Goal: Task Accomplishment & Management: Use online tool/utility

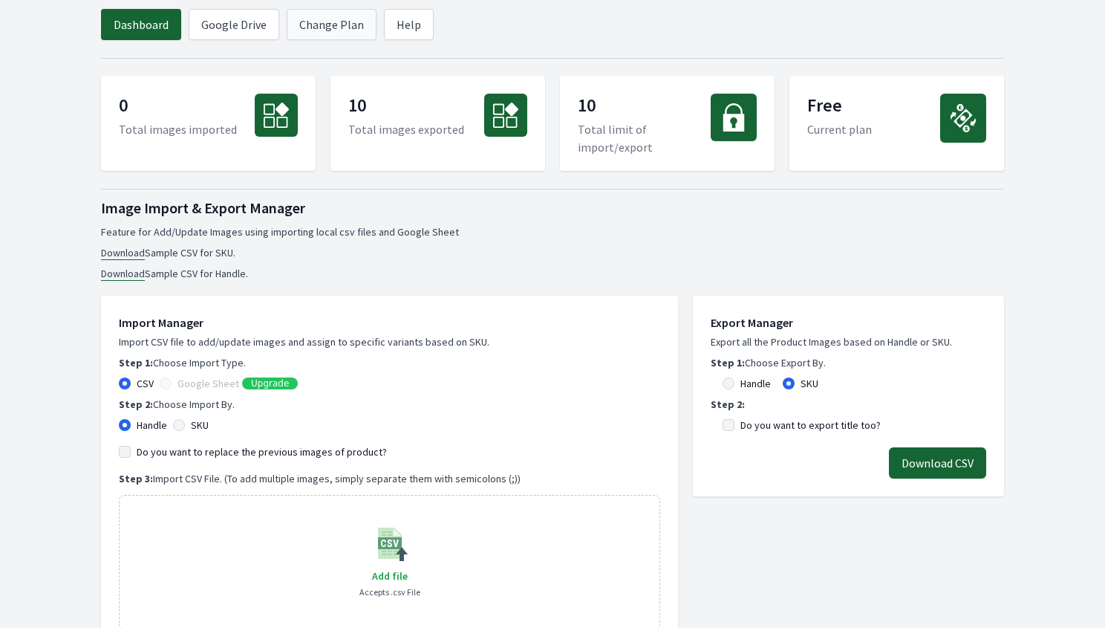
click at [338, 29] on link "Change Plan" at bounding box center [332, 24] width 90 height 31
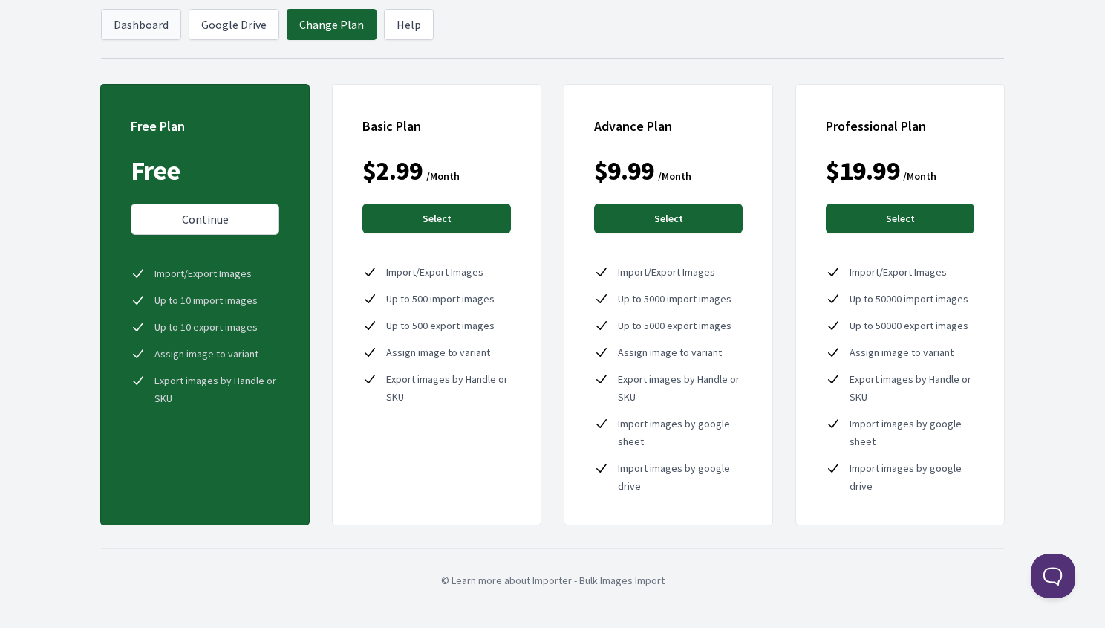
click at [150, 23] on link "Dashboard" at bounding box center [141, 24] width 80 height 31
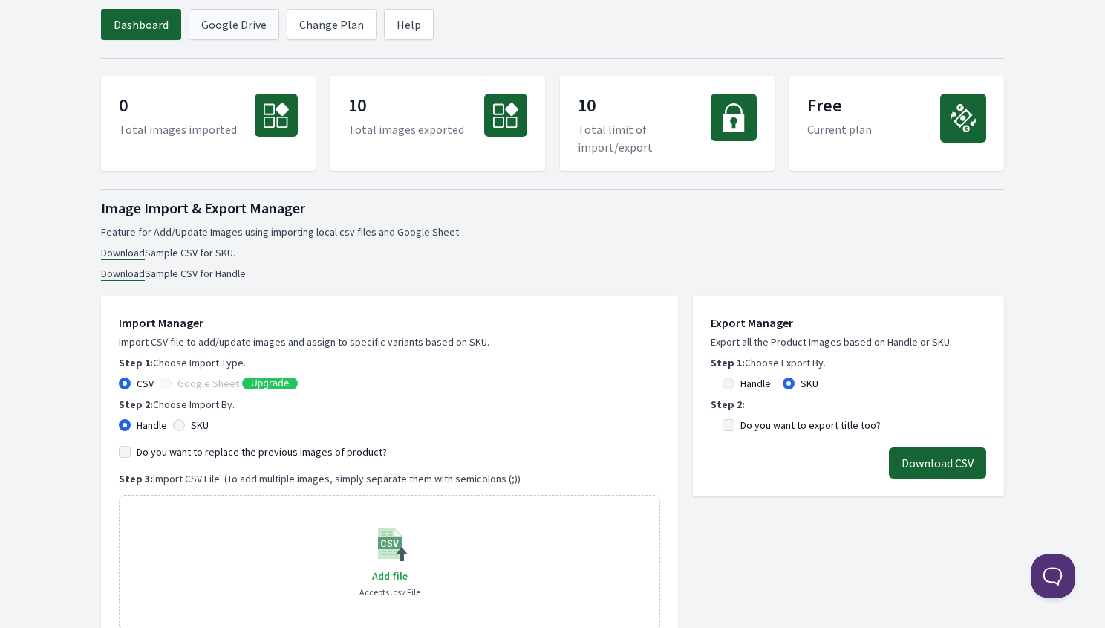
click at [238, 22] on link "Google Drive" at bounding box center [234, 24] width 91 height 31
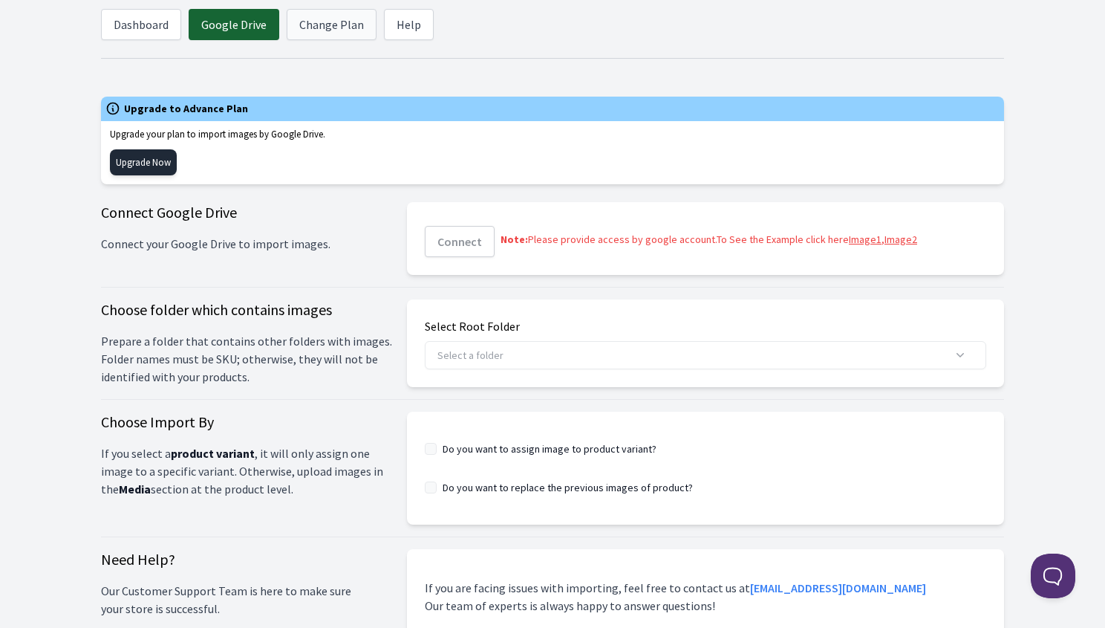
click at [330, 21] on link "Change Plan" at bounding box center [332, 24] width 90 height 31
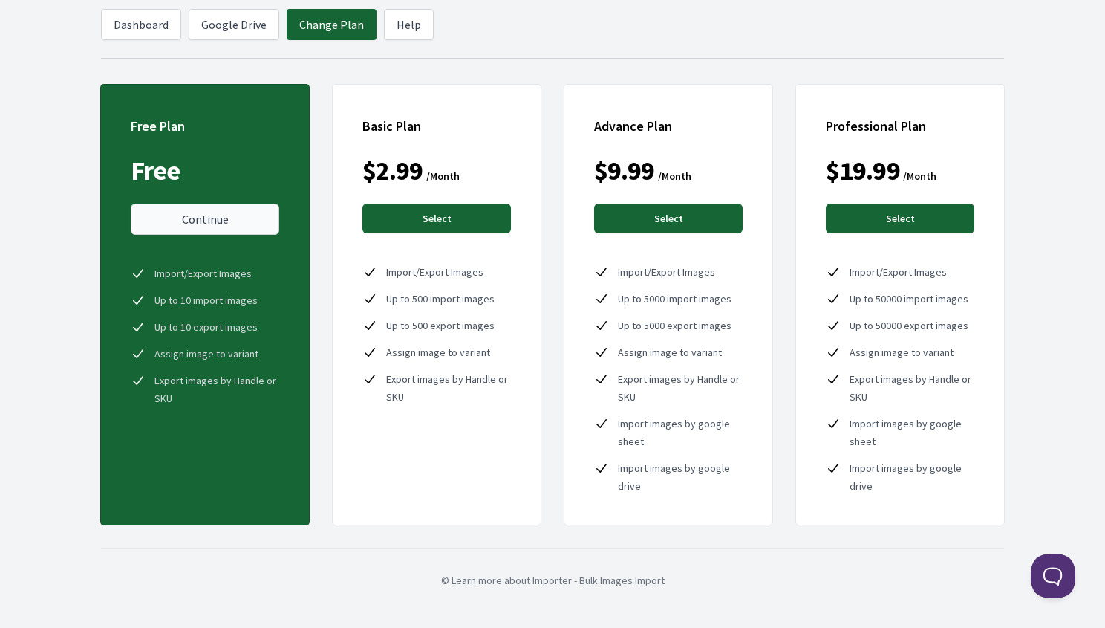
click at [215, 221] on link "Continue" at bounding box center [205, 218] width 149 height 31
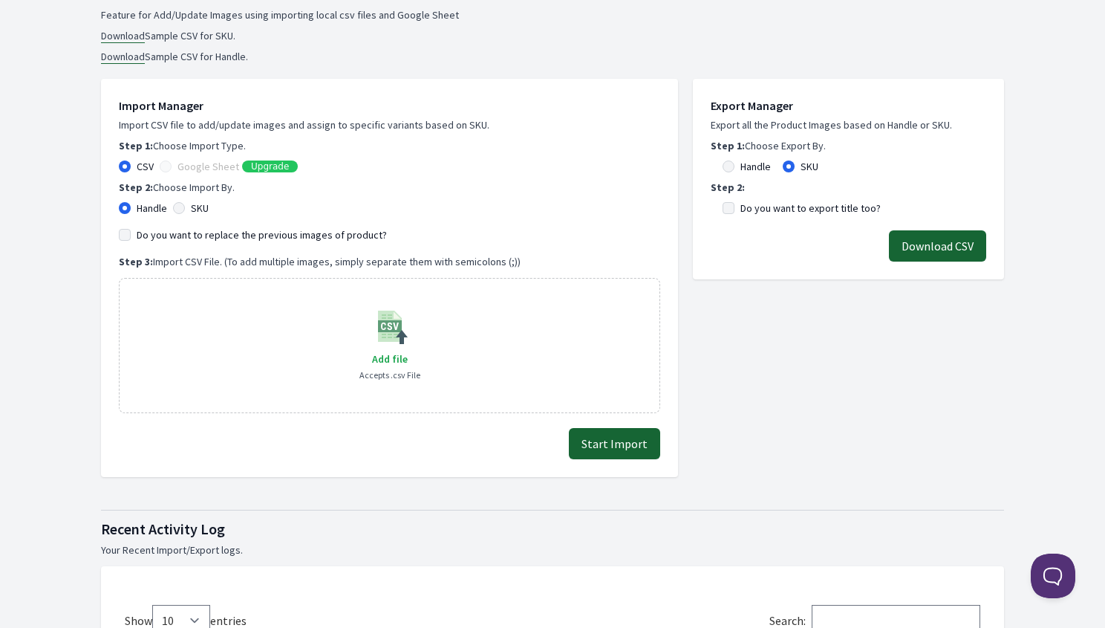
scroll to position [220, 0]
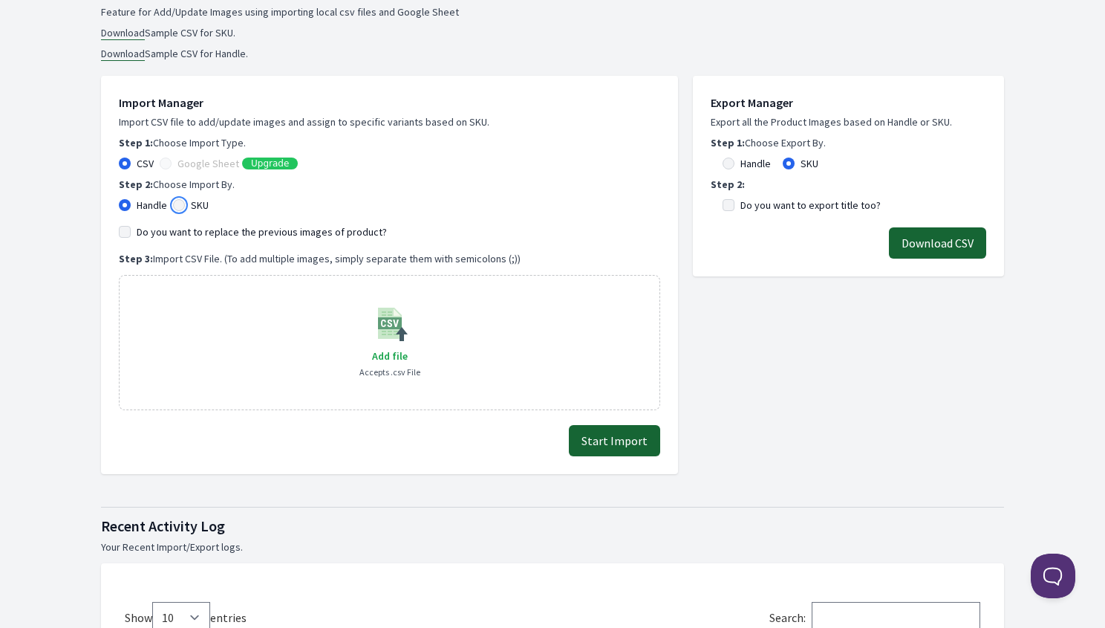
click at [179, 207] on input "SKU" at bounding box center [179, 205] width 12 height 12
radio input "true"
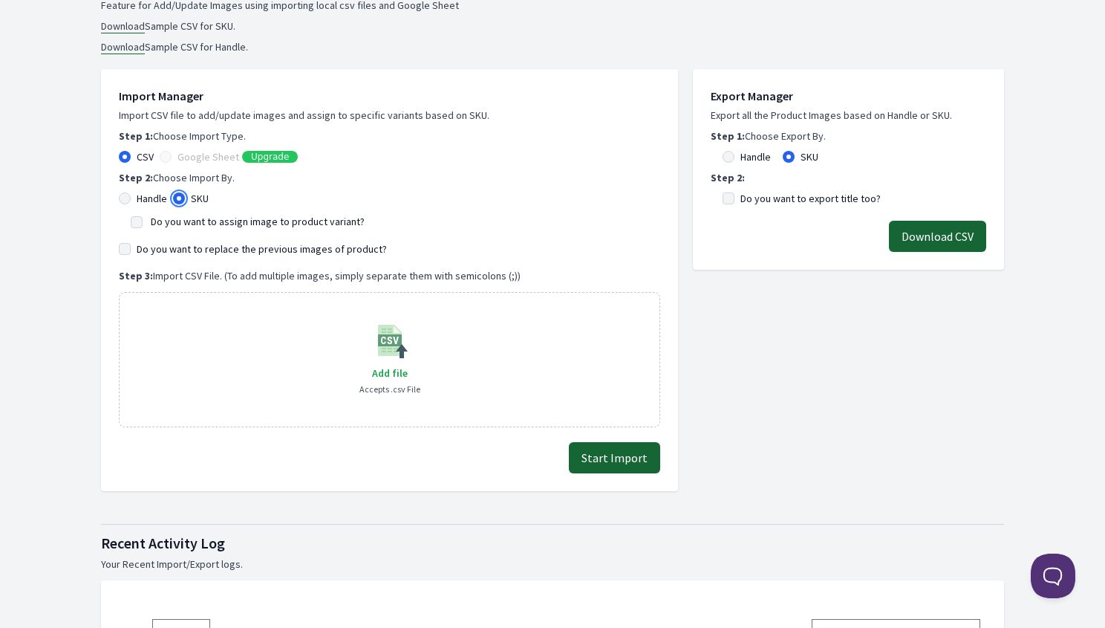
scroll to position [233, 0]
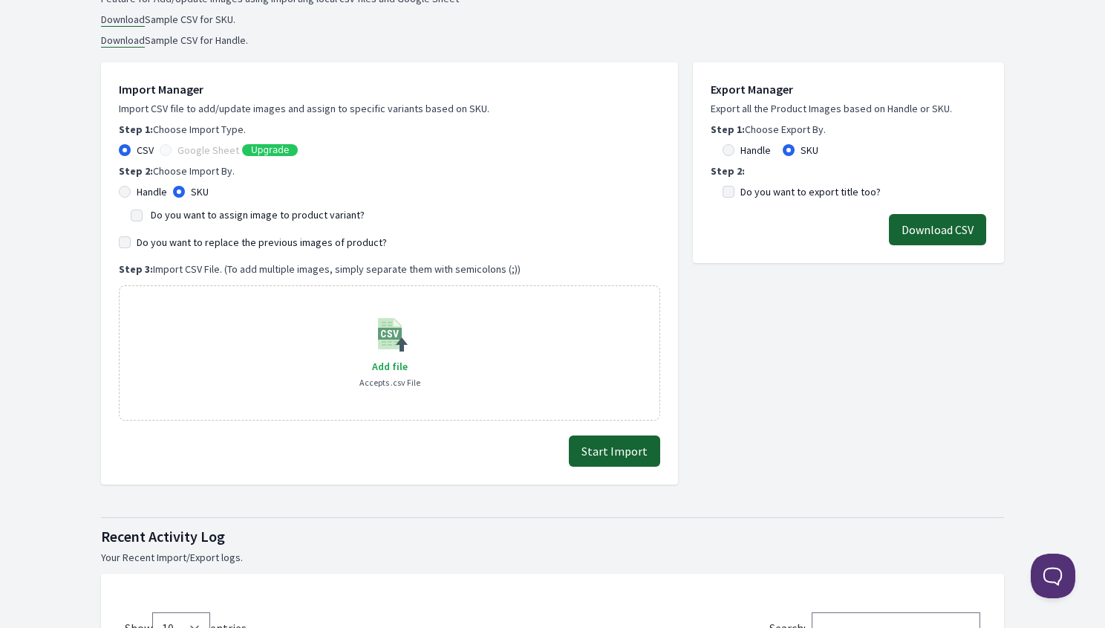
click at [133, 194] on div "Handle" at bounding box center [143, 191] width 48 height 15
click at [123, 188] on input "Handle" at bounding box center [125, 192] width 12 height 12
radio input "true"
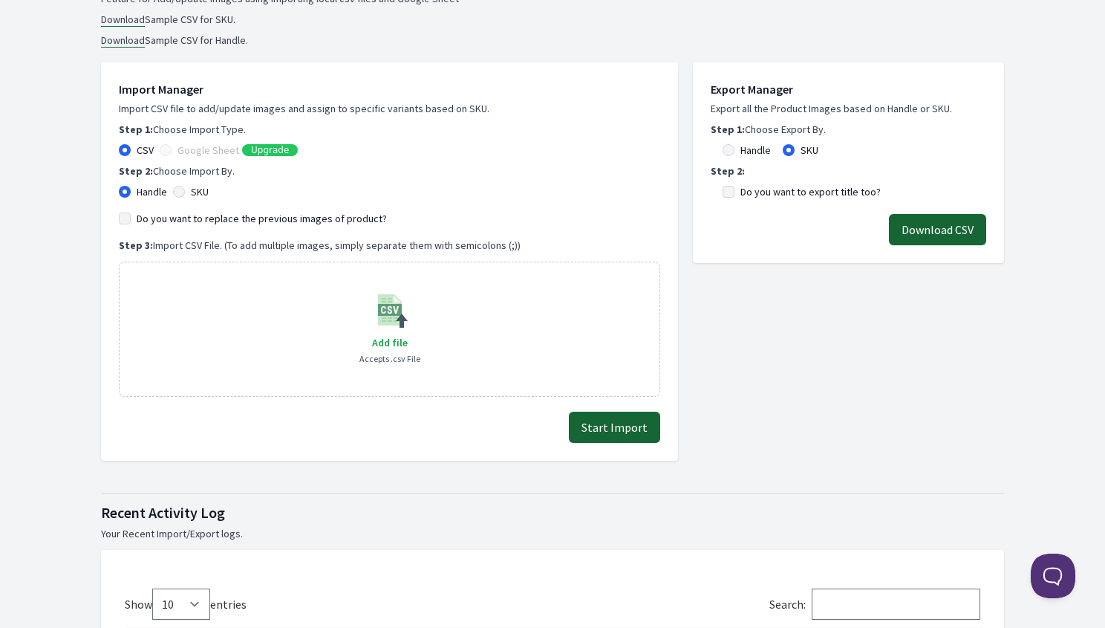
click at [178, 184] on div "SKU" at bounding box center [191, 191] width 36 height 15
click at [183, 193] on input "SKU" at bounding box center [179, 192] width 12 height 12
radio input "true"
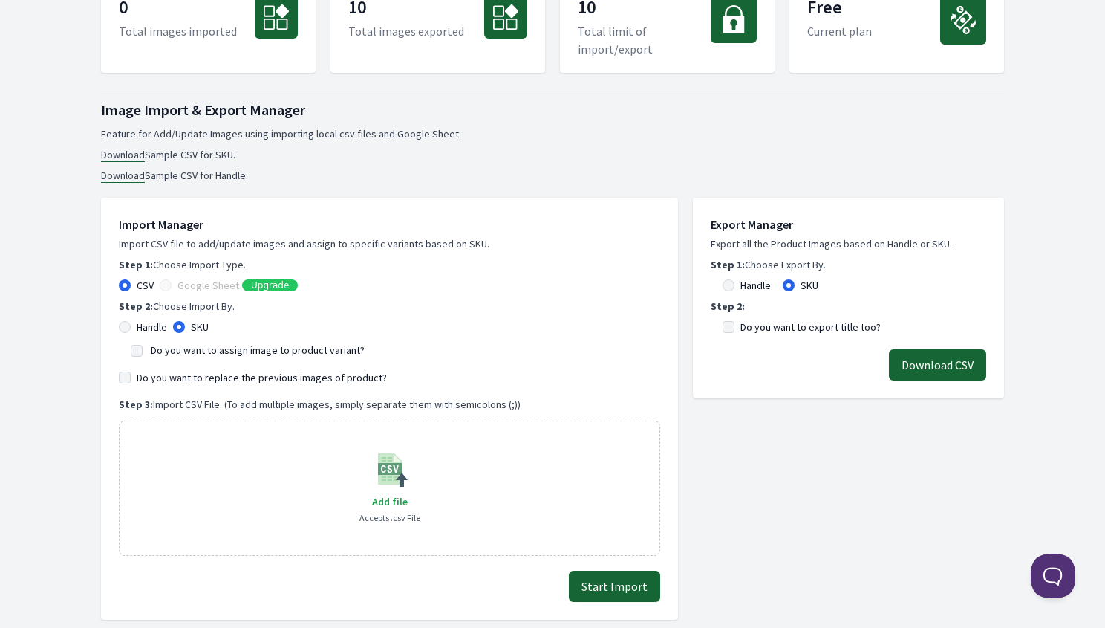
scroll to position [0, 0]
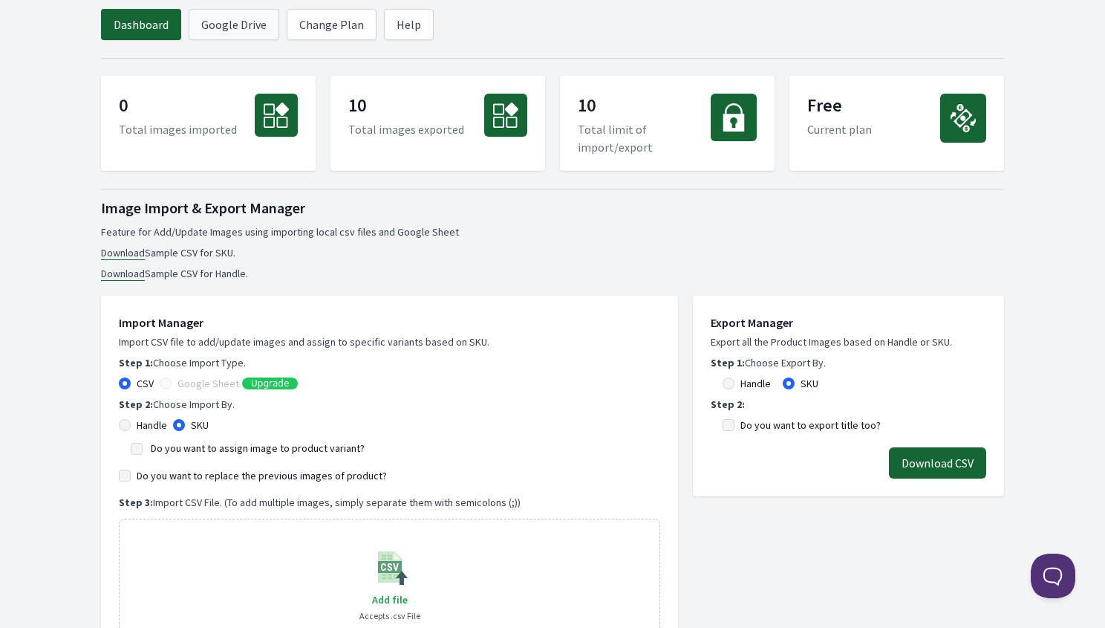
click at [240, 13] on link "Google Drive" at bounding box center [234, 24] width 91 height 31
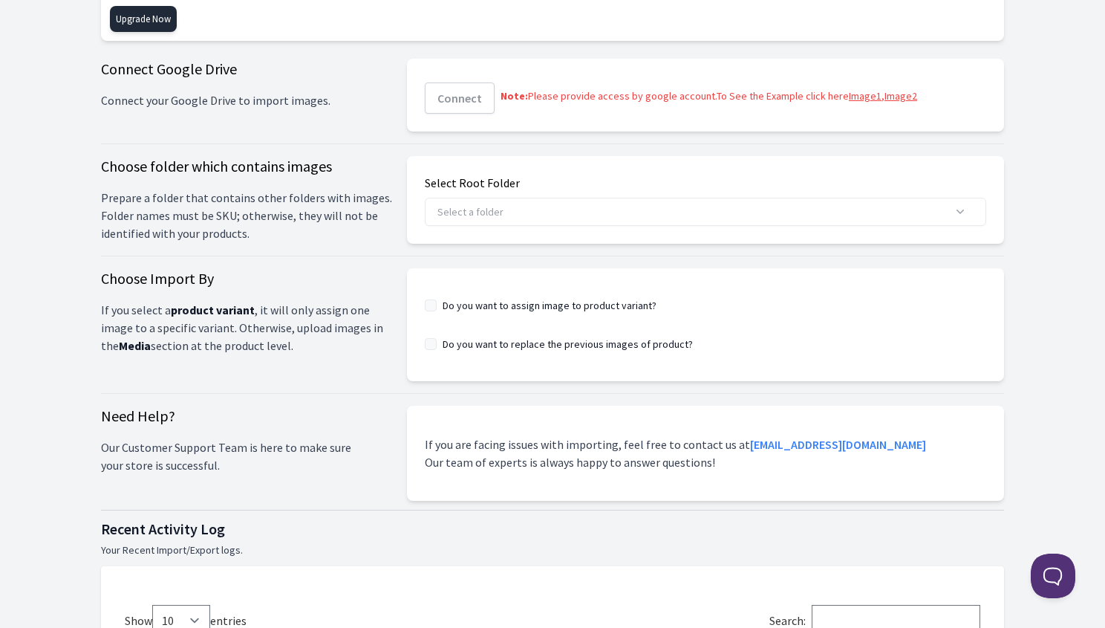
scroll to position [149, 0]
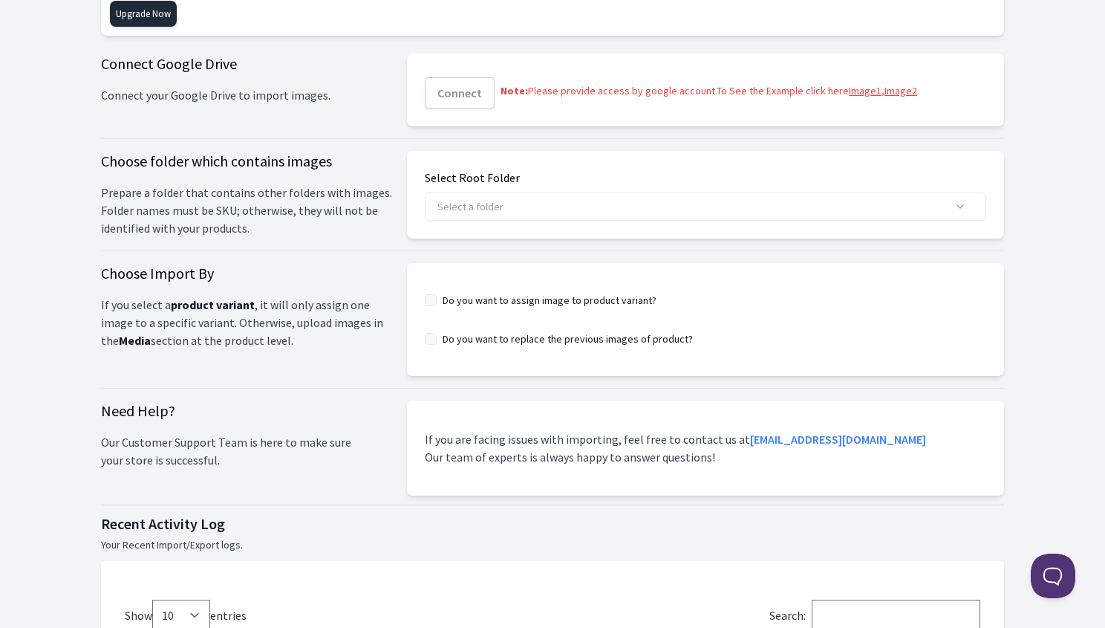
click at [856, 88] on link "Image1" at bounding box center [865, 90] width 33 height 13
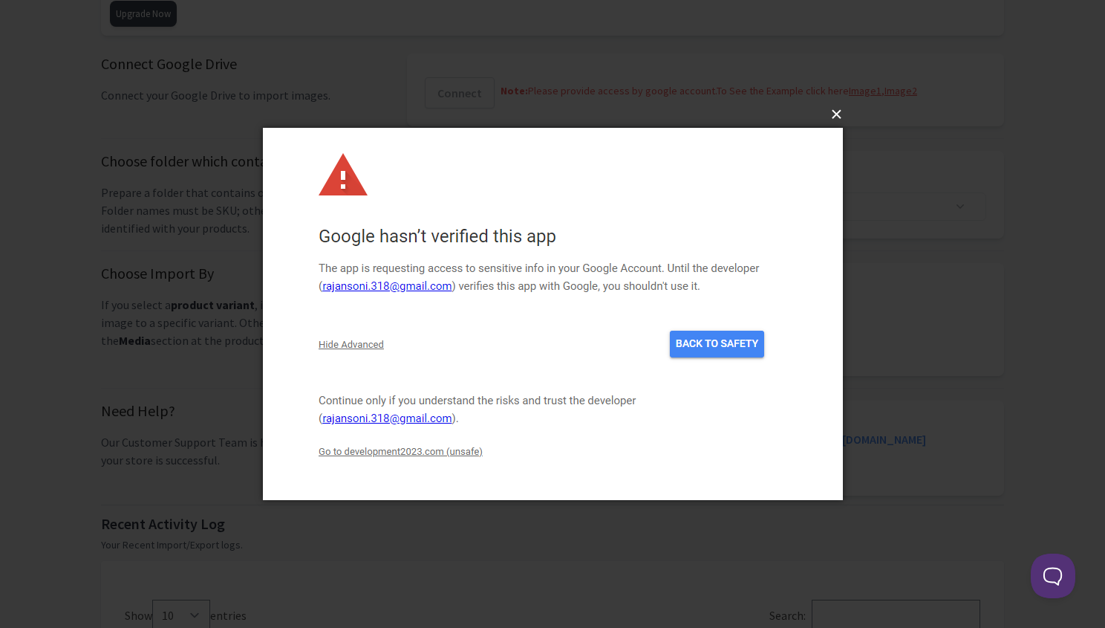
click at [839, 104] on button "×" at bounding box center [557, 114] width 580 height 33
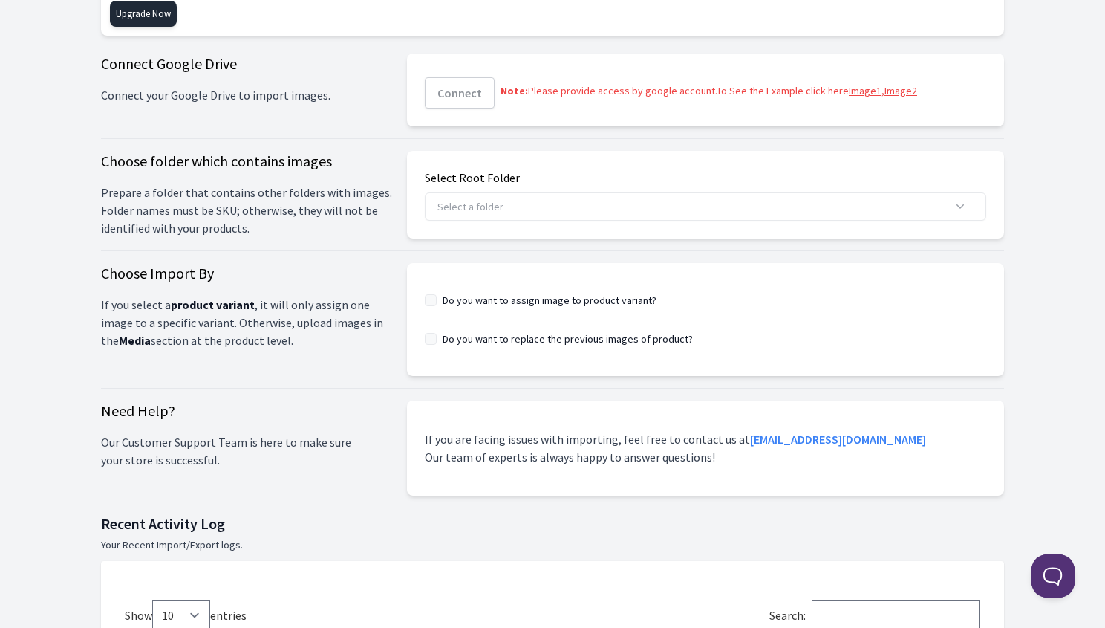
click at [890, 88] on link "Image2" at bounding box center [901, 90] width 33 height 13
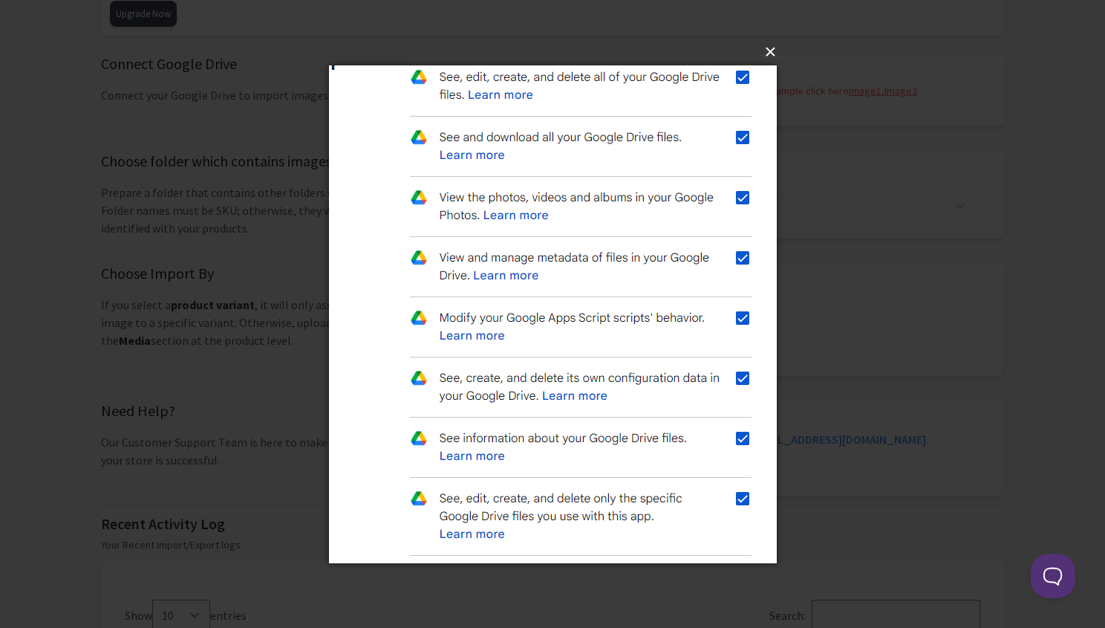
click at [766, 53] on button "×" at bounding box center [557, 52] width 448 height 33
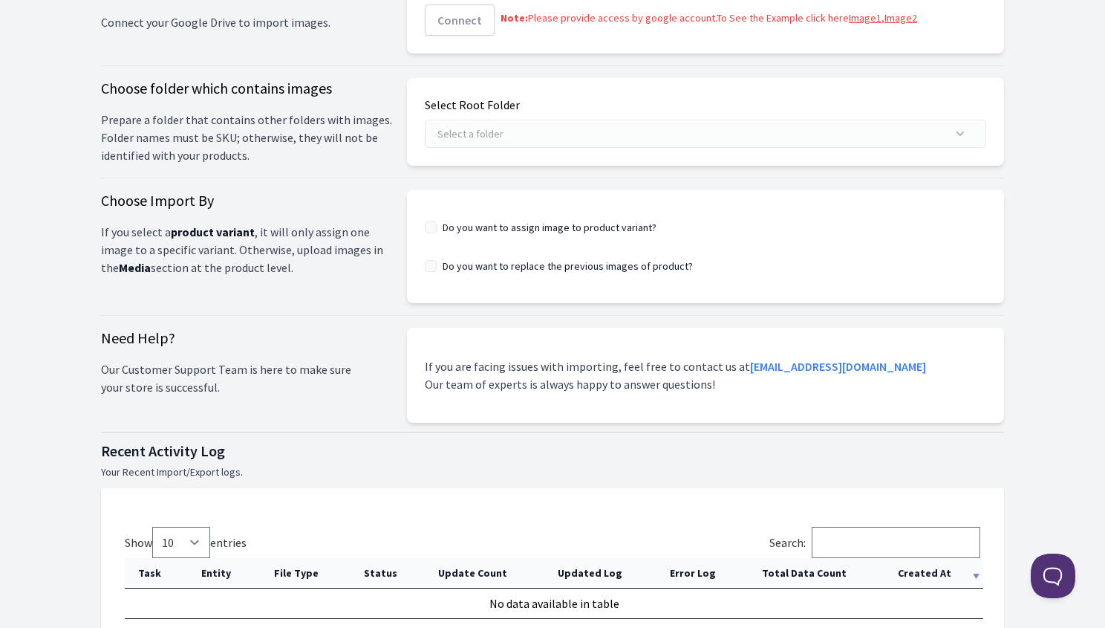
scroll to position [224, 0]
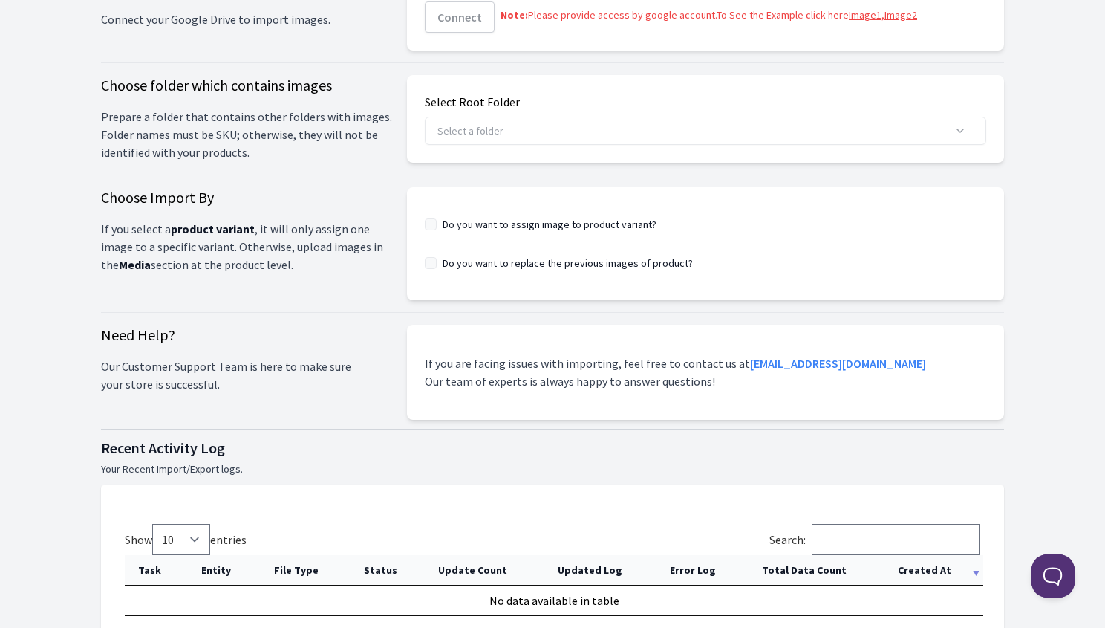
click at [445, 228] on label "Do you want to assign image to product variant?" at bounding box center [550, 224] width 214 height 15
click at [437, 225] on div "Do you want to assign image to product variant?" at bounding box center [541, 224] width 232 height 15
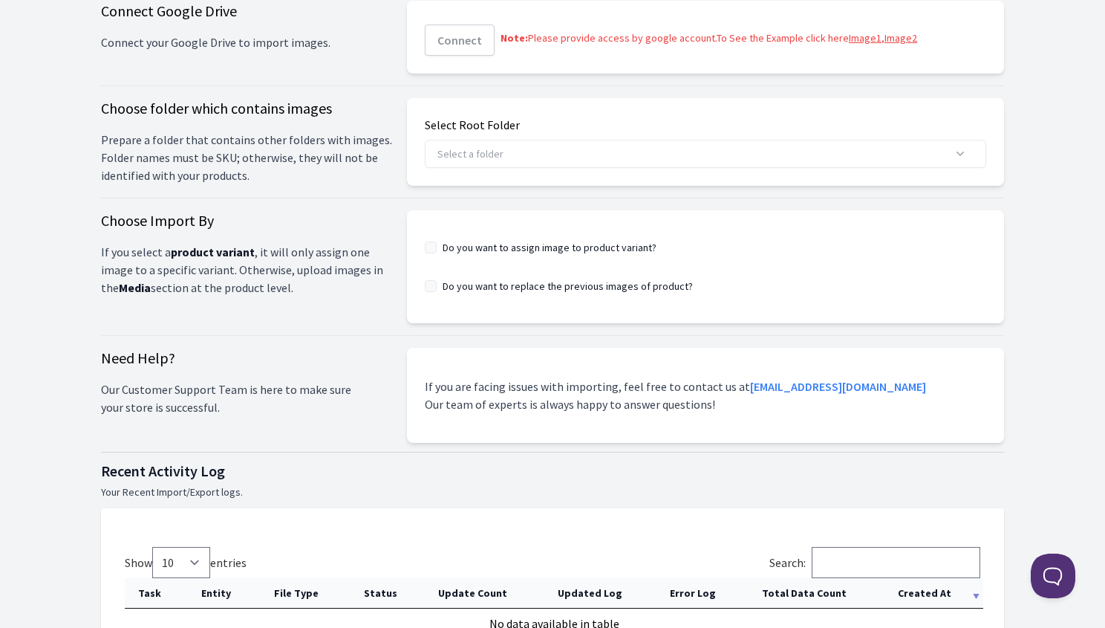
scroll to position [0, 0]
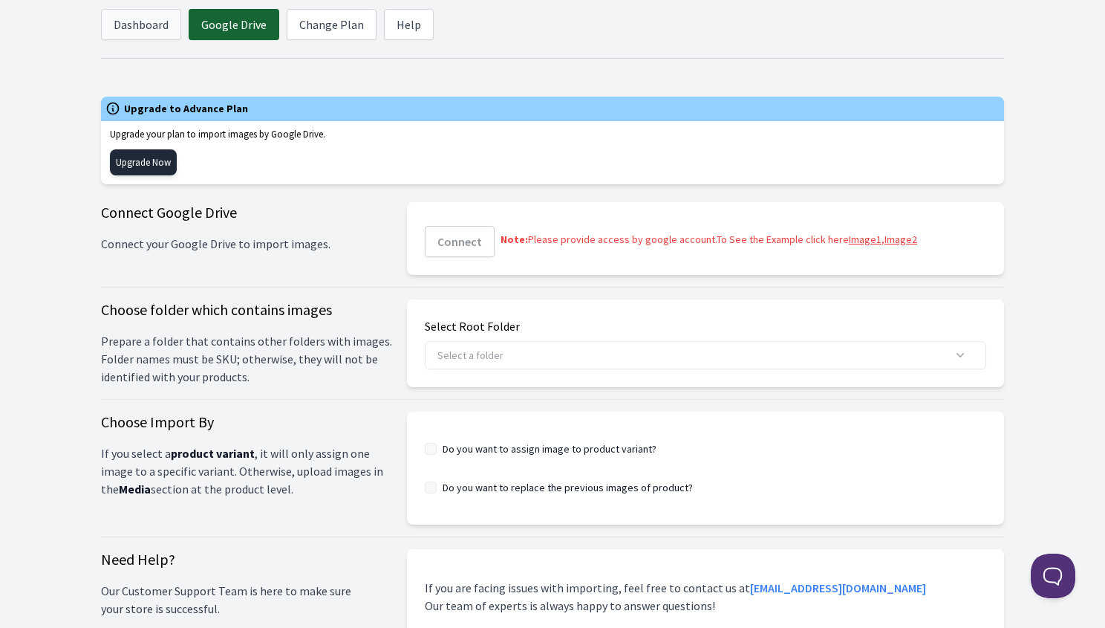
click at [159, 26] on link "Dashboard" at bounding box center [141, 24] width 80 height 31
